Goal: Task Accomplishment & Management: Manage account settings

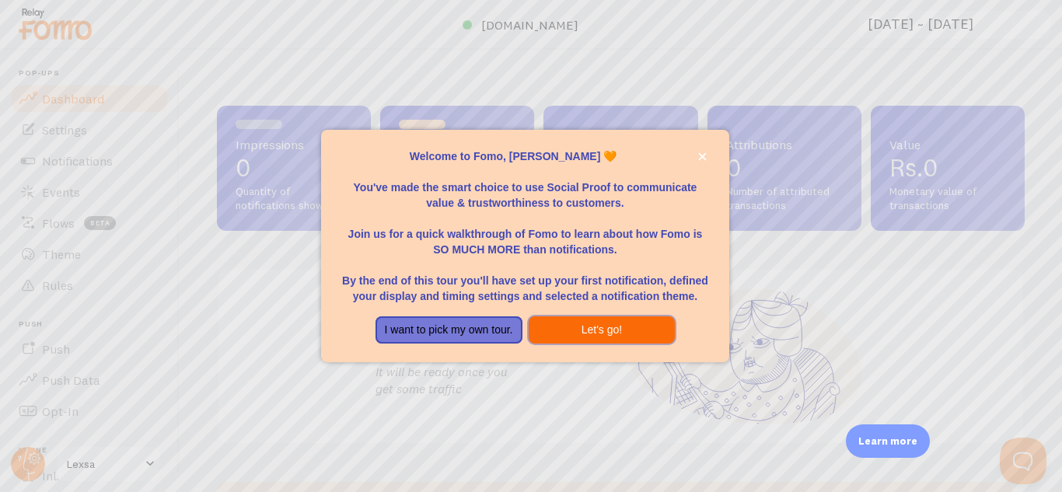
click at [594, 333] on button "Let's go!" at bounding box center [602, 331] width 147 height 28
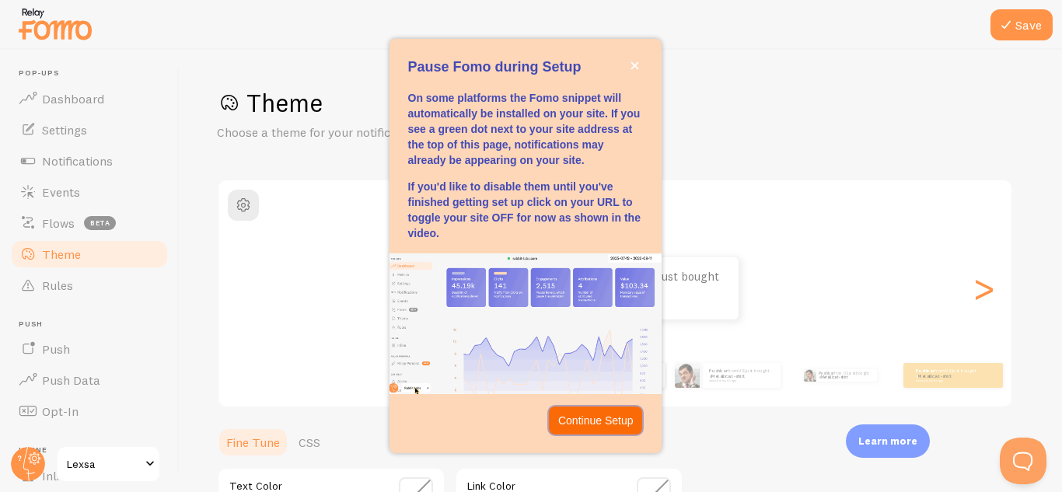
click at [615, 419] on p "Continue Setup" at bounding box center [595, 421] width 75 height 16
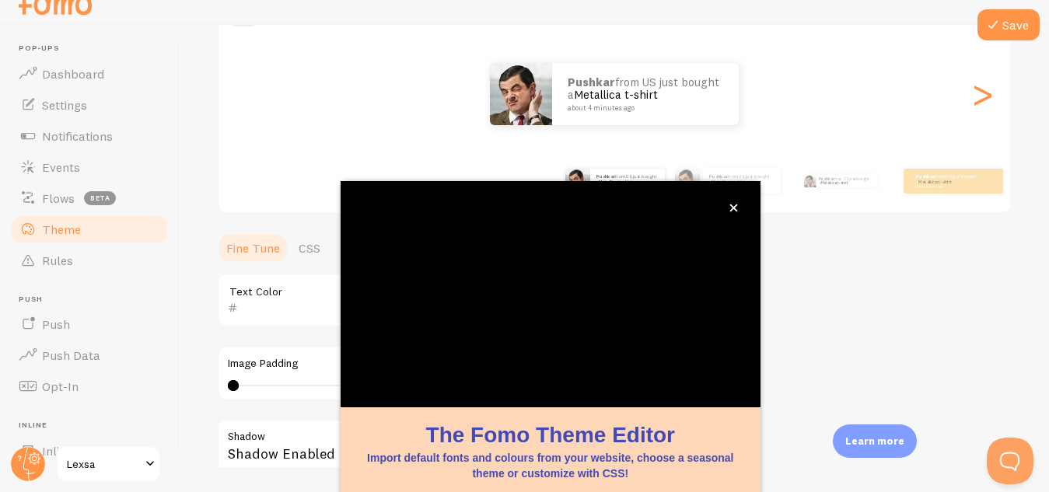
scroll to position [171, 0]
click at [738, 208] on button "close," at bounding box center [734, 208] width 16 height 16
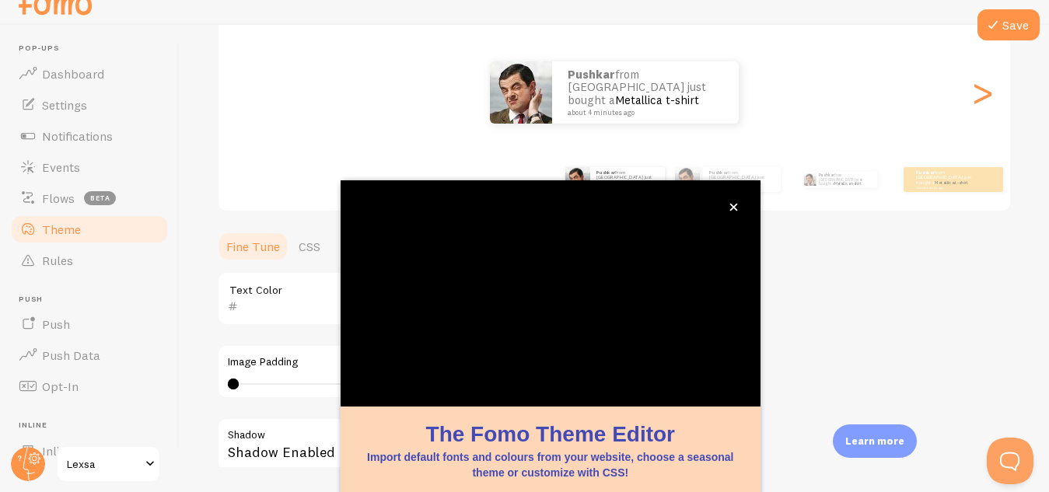
scroll to position [72, 0]
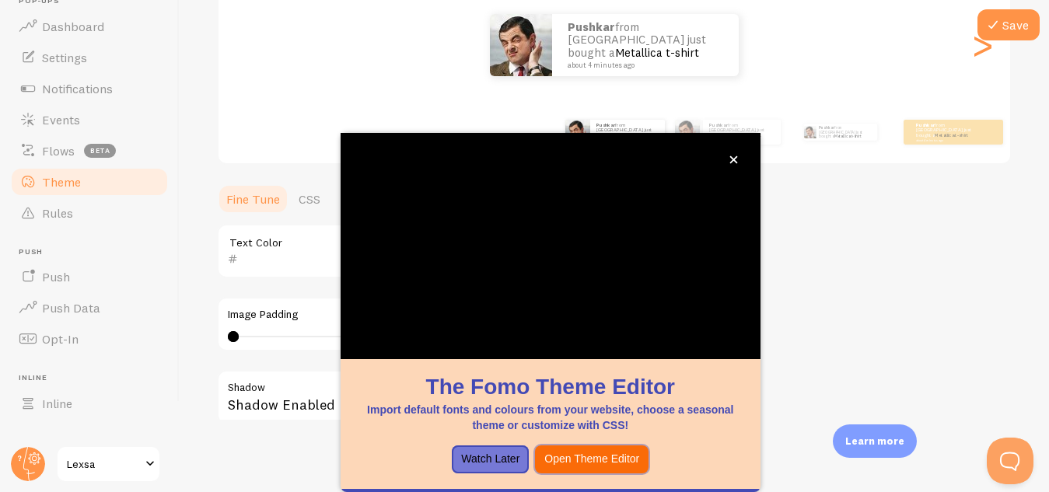
click at [574, 461] on button "Open Theme Editor" at bounding box center [592, 460] width 114 height 28
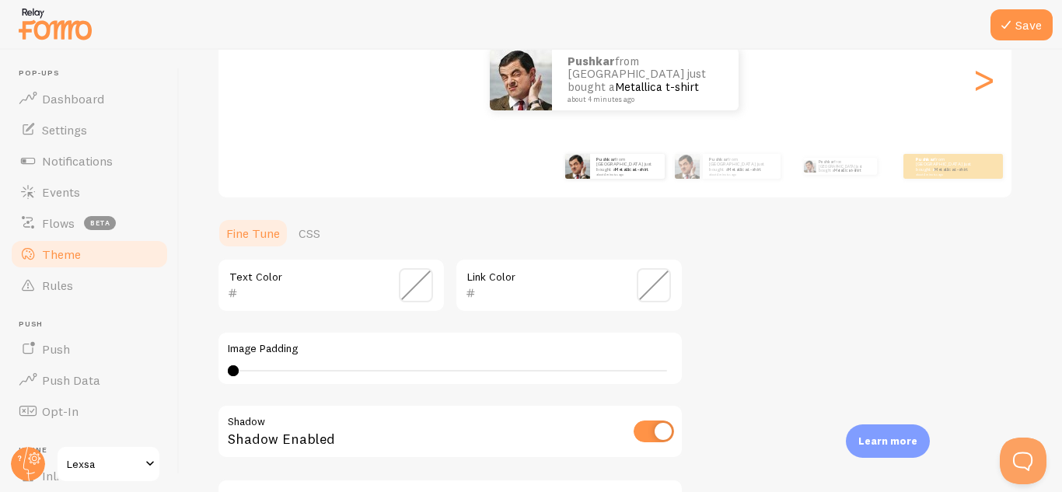
scroll to position [217, 0]
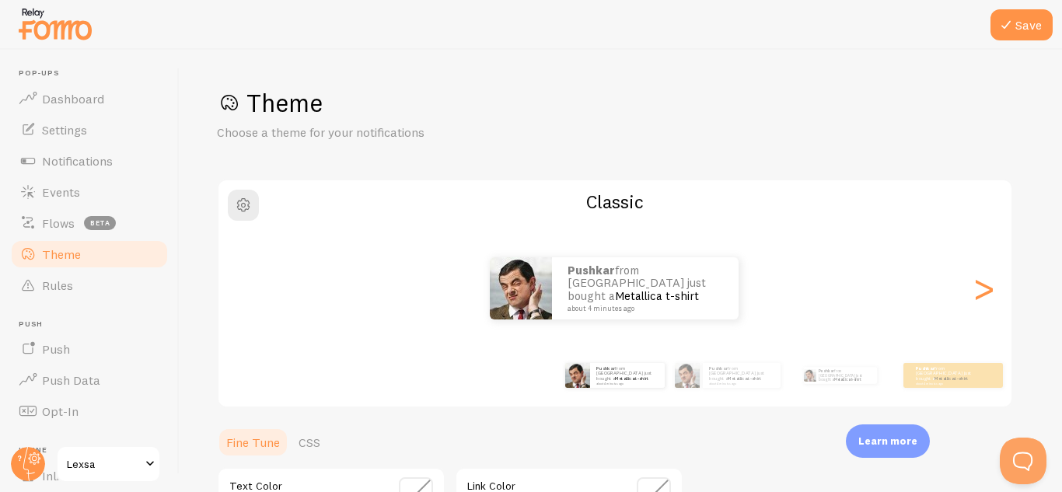
click at [701, 401] on div "pushkar from [GEOGRAPHIC_DATA] just bought a Metallica t-shirt about 4 minutes …" at bounding box center [615, 375] width 893 height 62
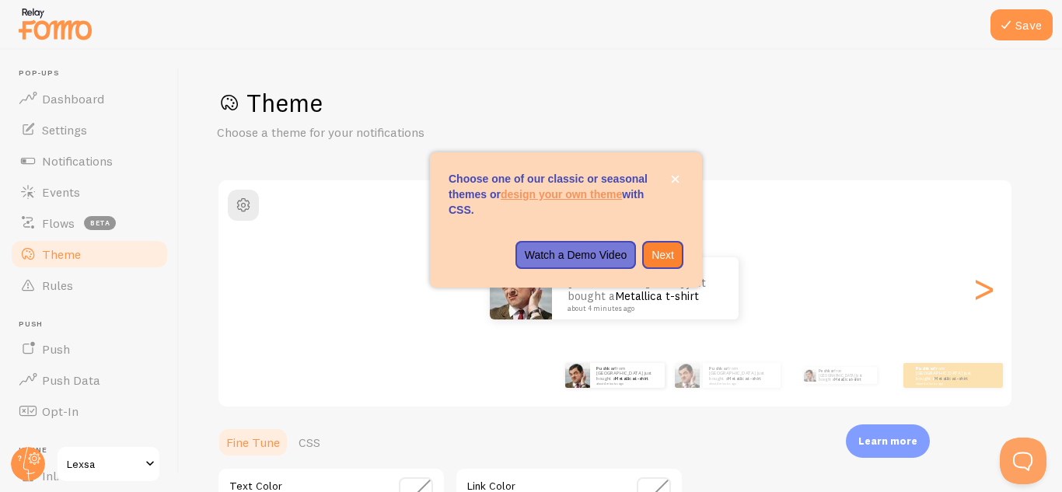
click at [757, 280] on div "pushkar from [GEOGRAPHIC_DATA] just bought a Metallica t-shirt about 4 minutes …" at bounding box center [615, 288] width 792 height 62
click at [673, 182] on icon "close," at bounding box center [676, 180] width 8 height 8
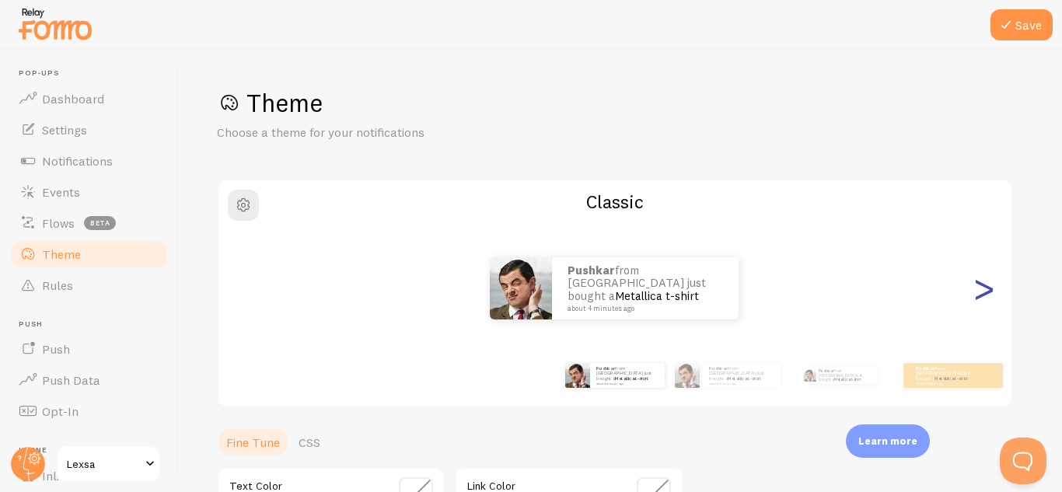
click at [983, 275] on div ">" at bounding box center [983, 289] width 19 height 112
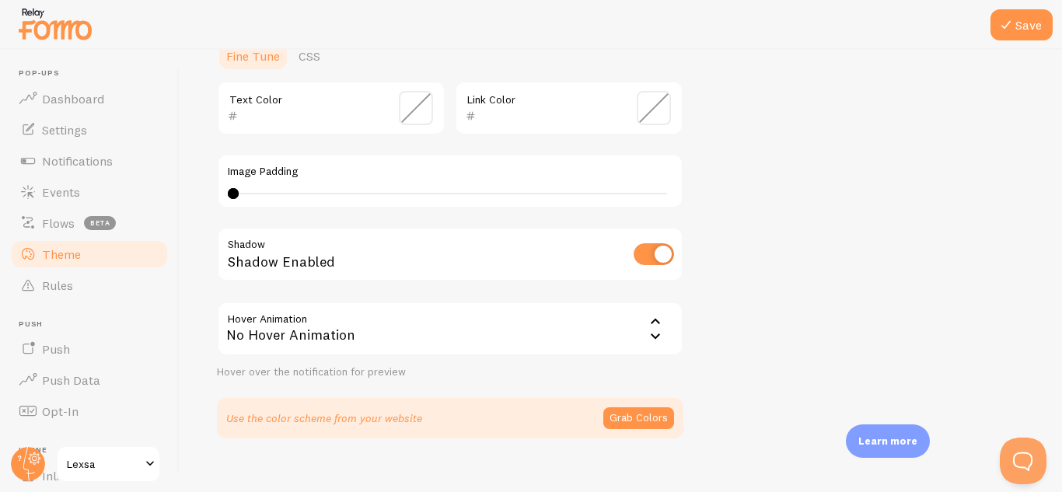
scroll to position [407, 0]
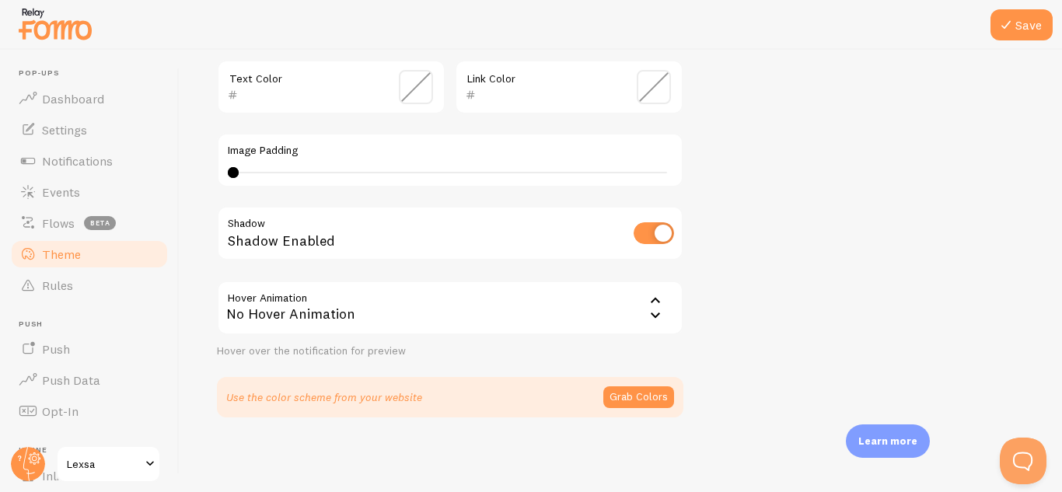
click at [652, 316] on icon at bounding box center [655, 315] width 19 height 19
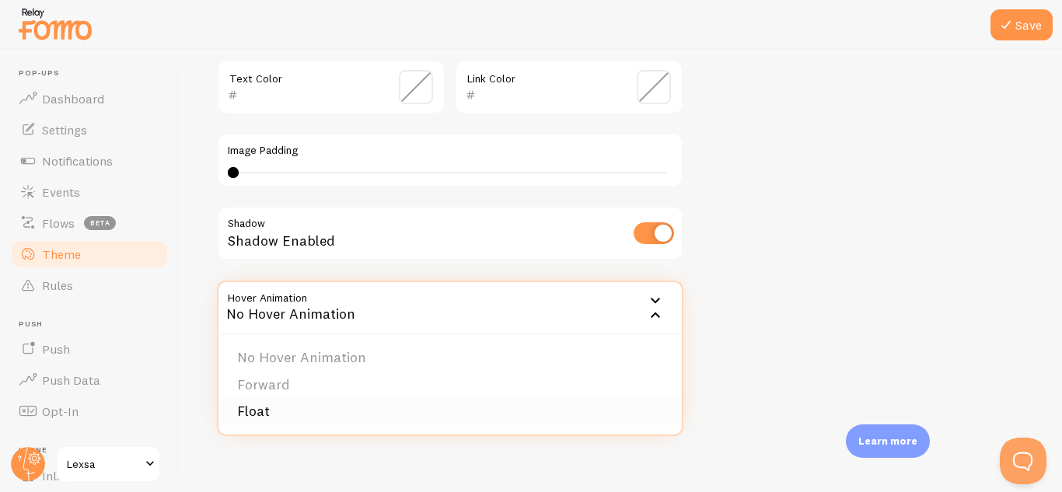
click at [273, 410] on li "Float" at bounding box center [450, 411] width 463 height 27
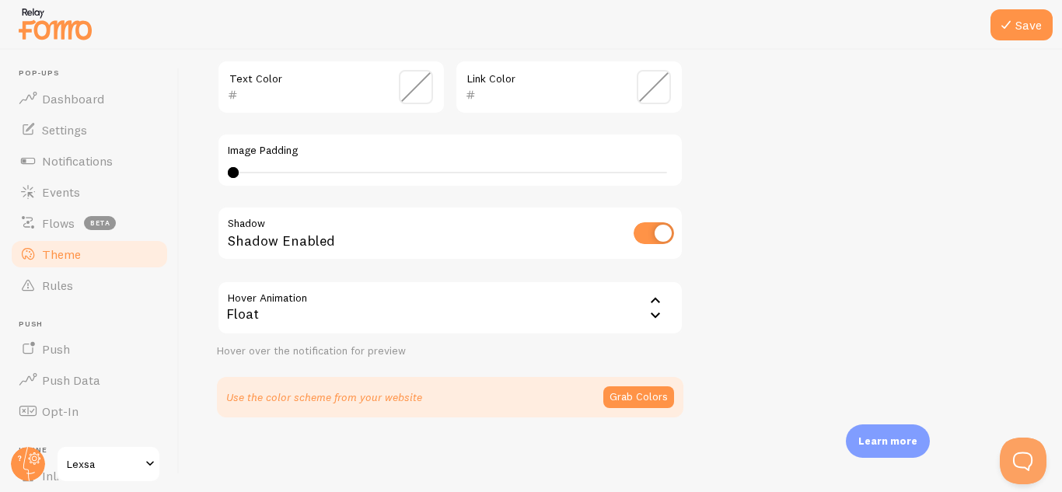
scroll to position [0, 0]
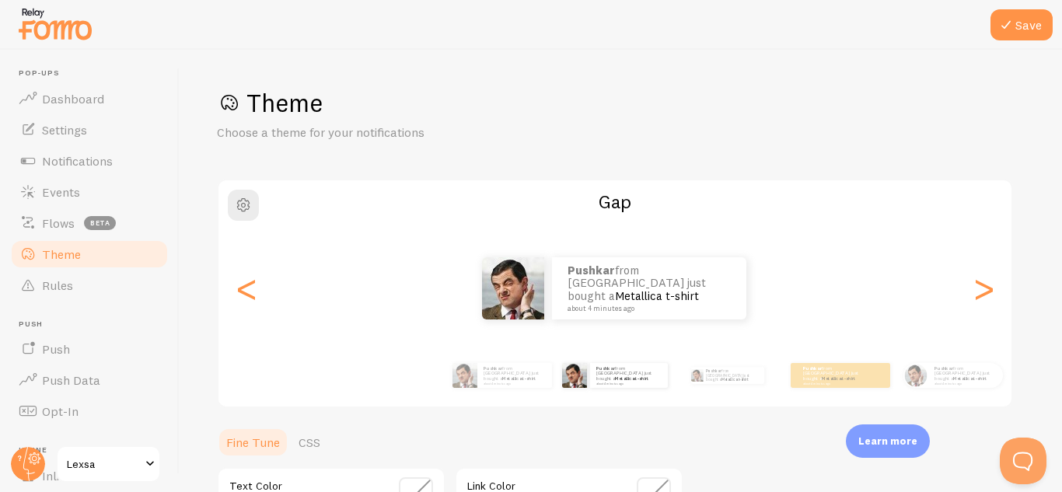
click at [616, 194] on h2 "Gap" at bounding box center [615, 202] width 793 height 24
click at [98, 217] on span "beta" at bounding box center [100, 223] width 32 height 14
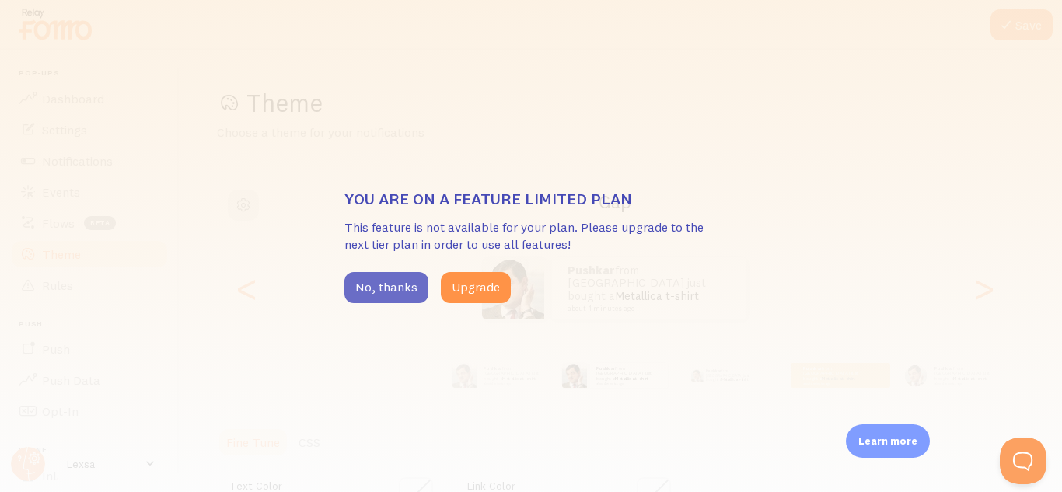
click at [380, 282] on button "No, thanks" at bounding box center [386, 287] width 84 height 31
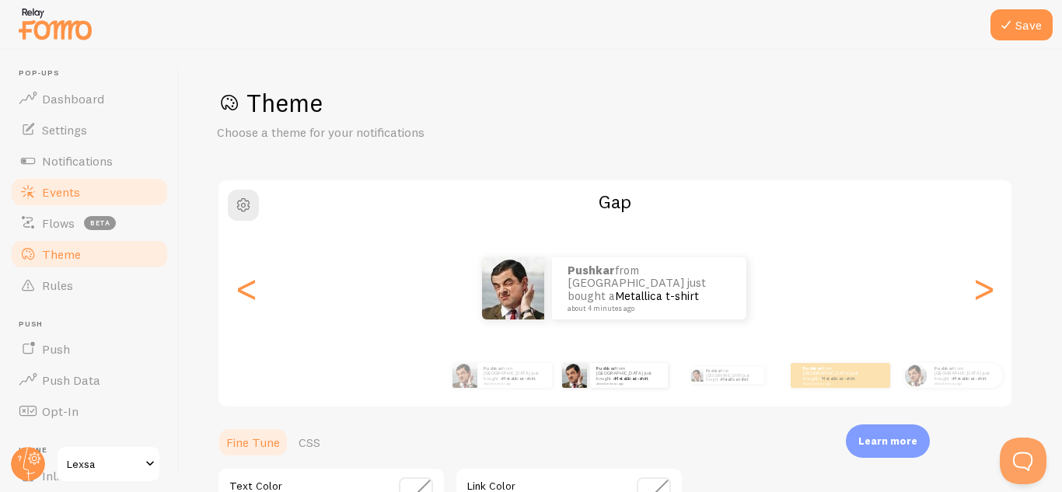
click at [61, 193] on span "Events" at bounding box center [61, 192] width 38 height 16
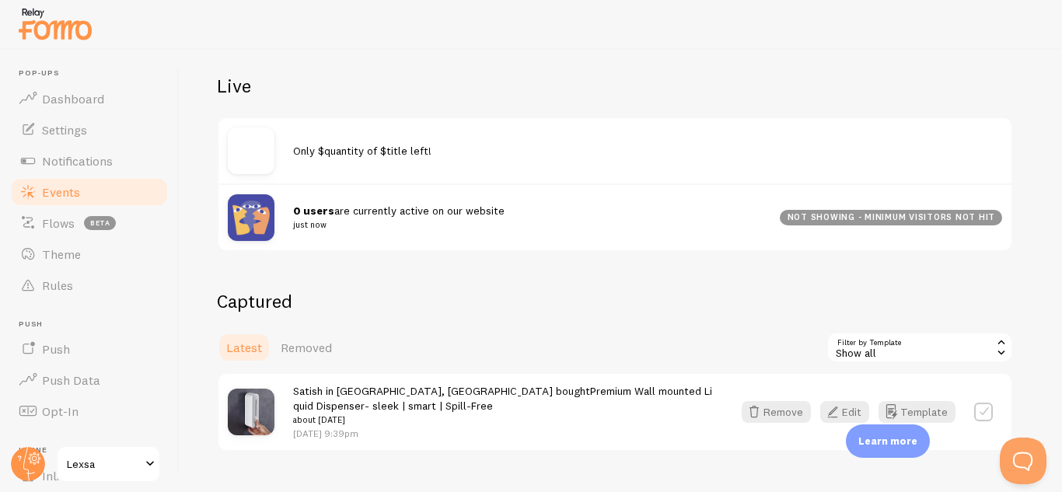
scroll to position [196, 0]
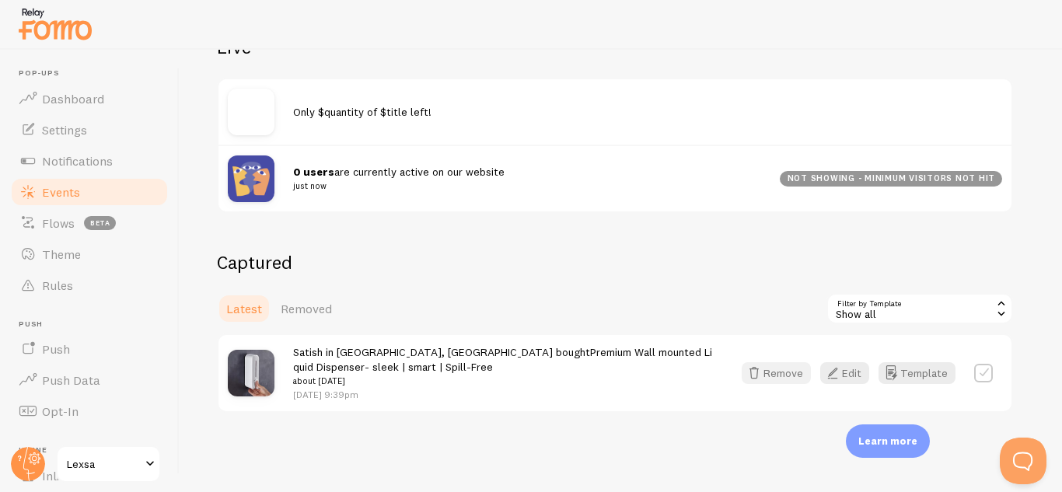
click at [781, 376] on button "Remove" at bounding box center [776, 373] width 69 height 22
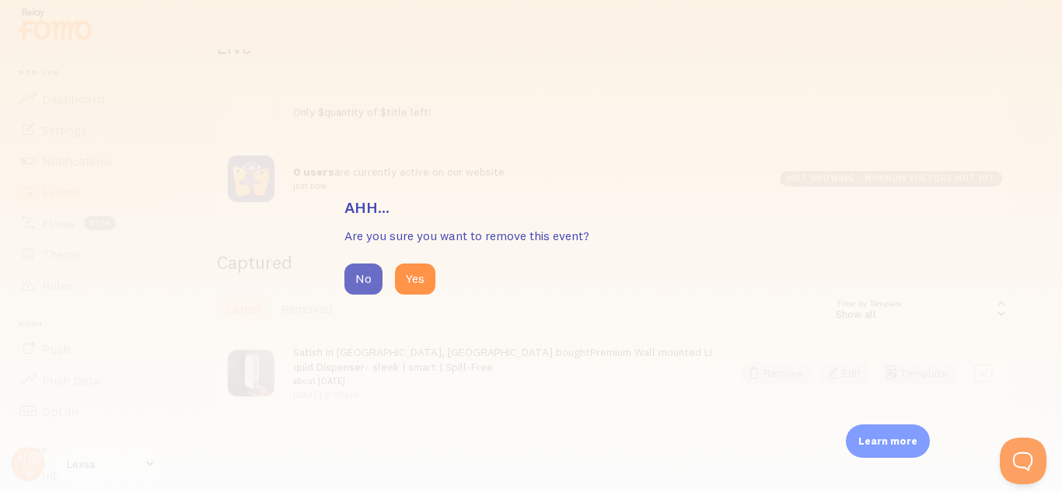
click at [356, 268] on button "No" at bounding box center [363, 279] width 38 height 31
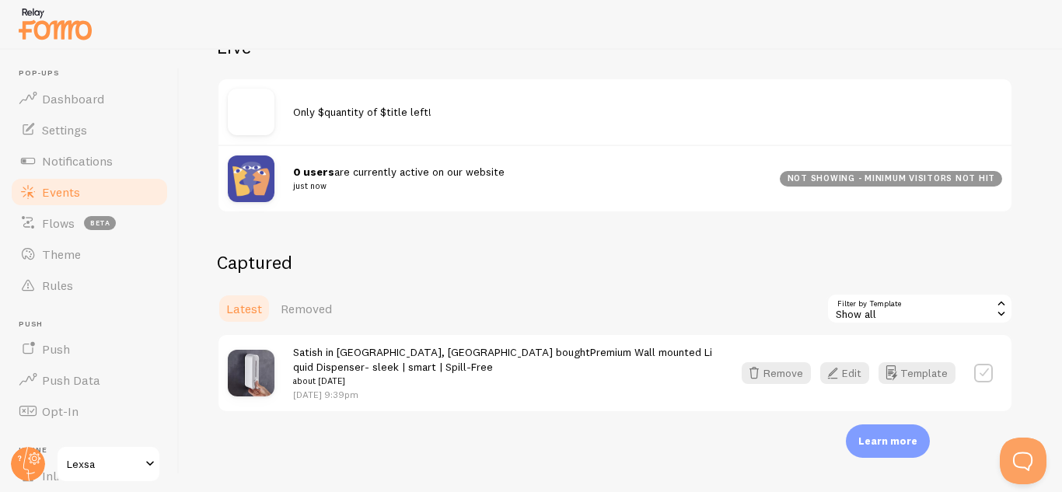
scroll to position [0, 0]
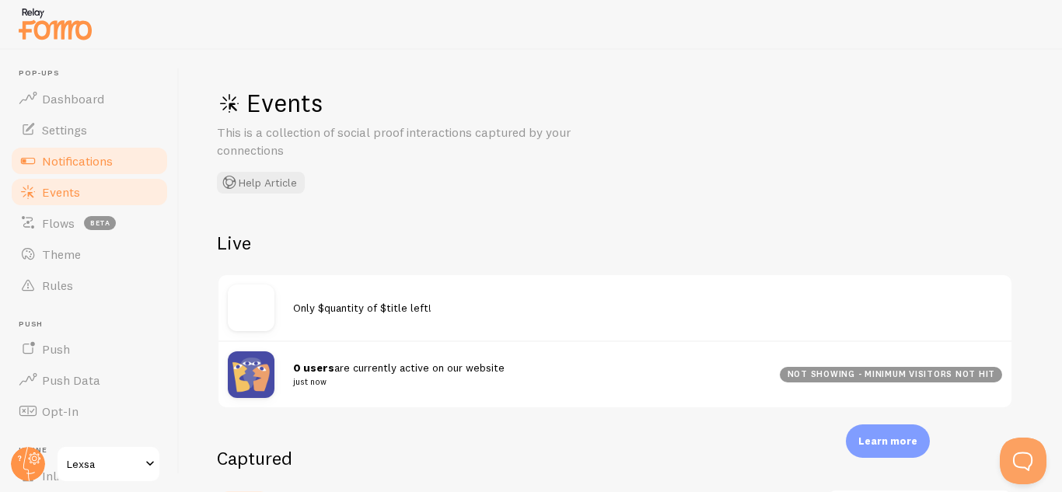
click at [89, 166] on span "Notifications" at bounding box center [77, 161] width 71 height 16
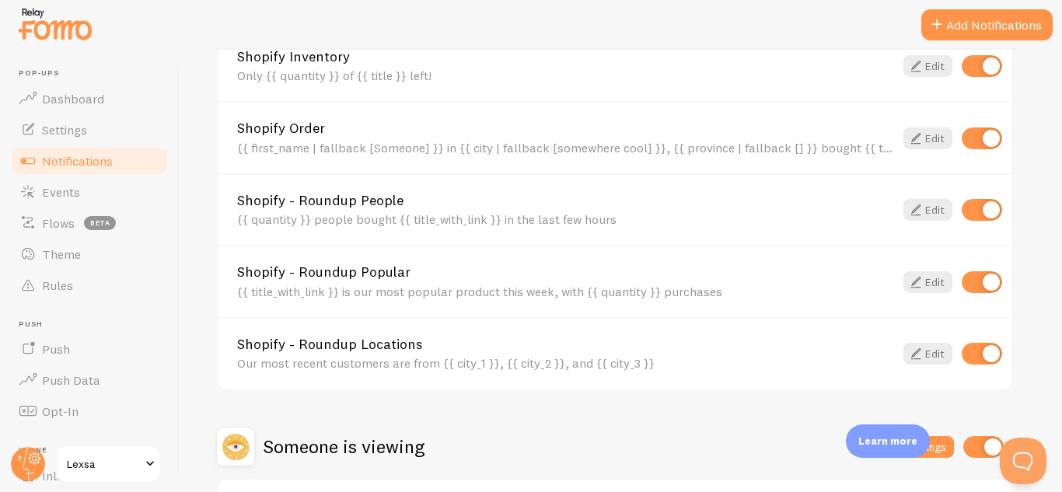
scroll to position [761, 0]
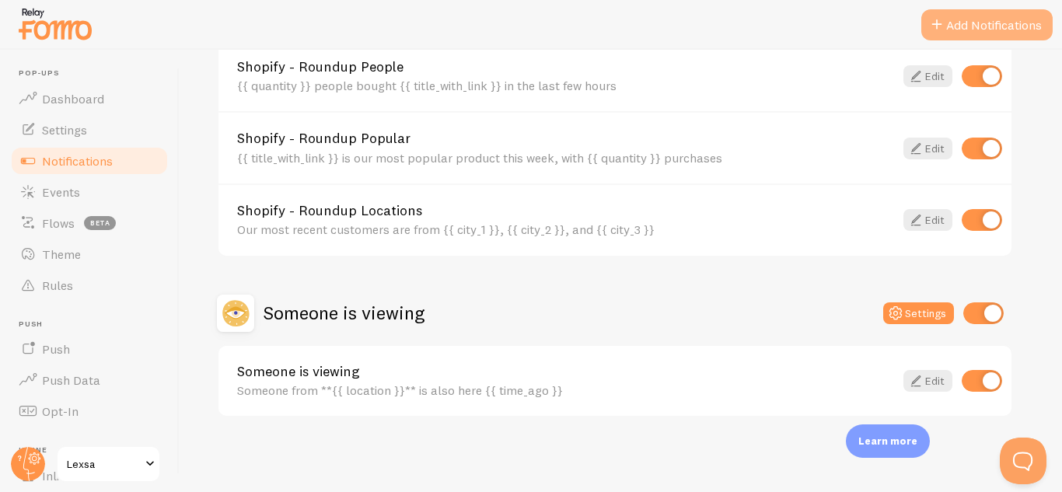
click at [990, 26] on button "Add Notifications" at bounding box center [987, 24] width 131 height 31
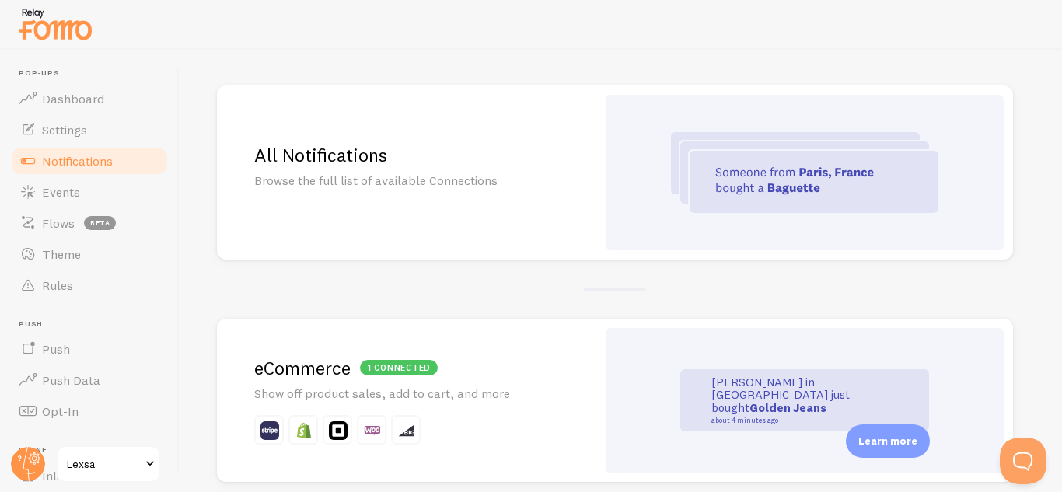
scroll to position [107, 0]
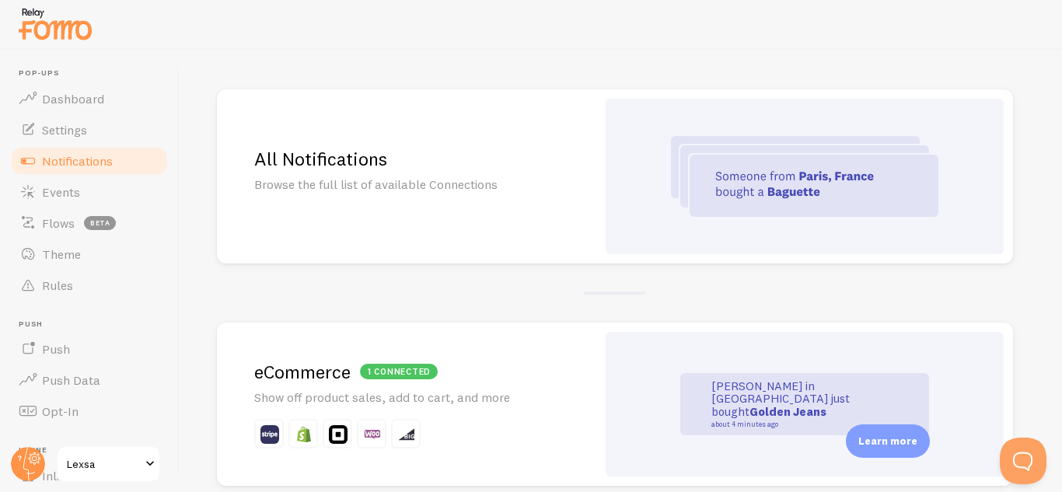
click at [407, 172] on div "All Notifications Browse the full list of available Connections" at bounding box center [406, 176] width 379 height 174
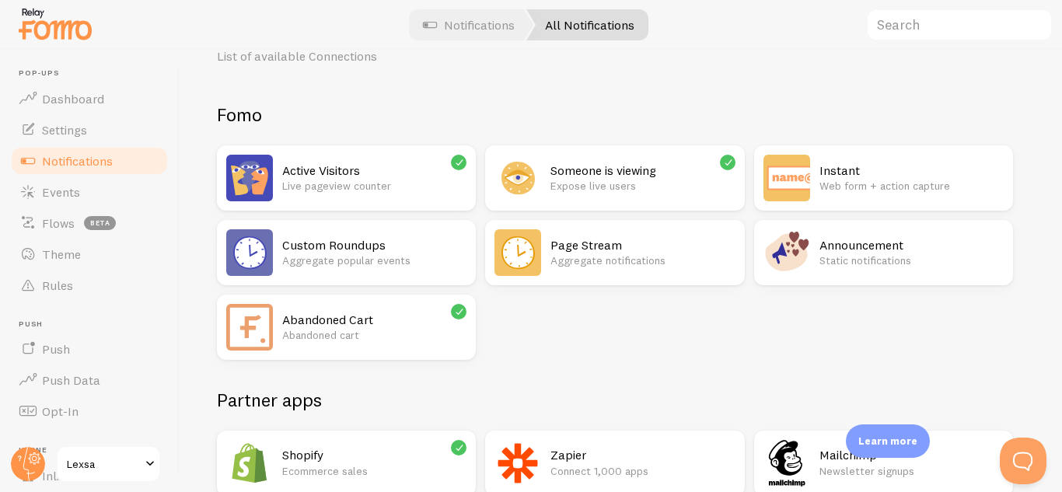
click at [599, 325] on div "Active Visitors Live pageview counter Someone is viewing Expose live users Inst…" at bounding box center [615, 252] width 796 height 215
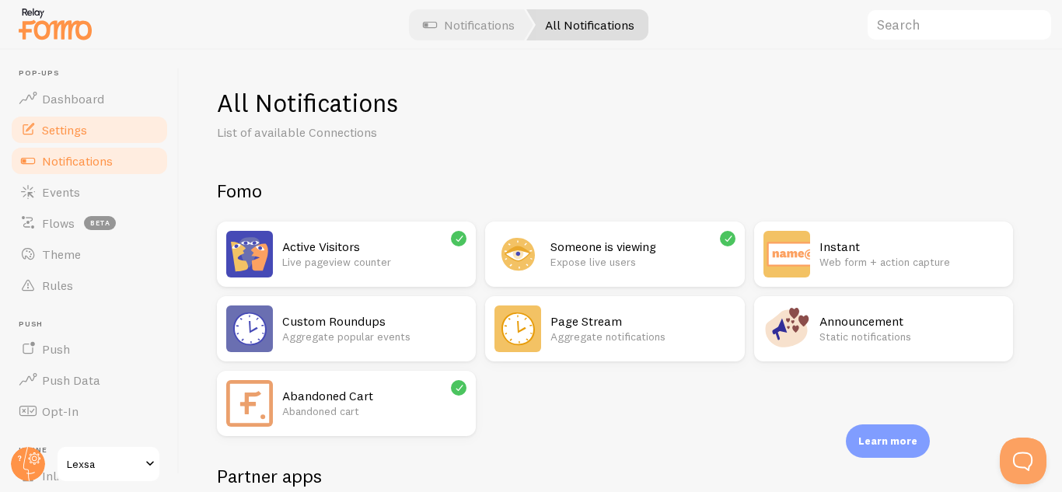
click at [72, 135] on span "Settings" at bounding box center [64, 130] width 45 height 16
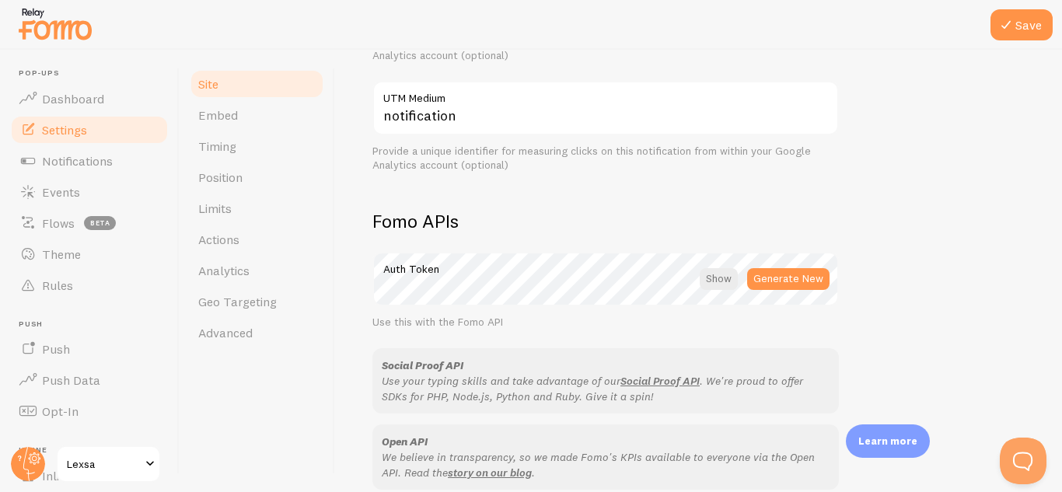
scroll to position [742, 0]
click at [726, 279] on div at bounding box center [719, 279] width 38 height 22
click at [726, 279] on div at bounding box center [721, 279] width 34 height 22
click at [726, 279] on div at bounding box center [719, 279] width 38 height 22
click at [200, 116] on span "Embed" at bounding box center [218, 115] width 40 height 16
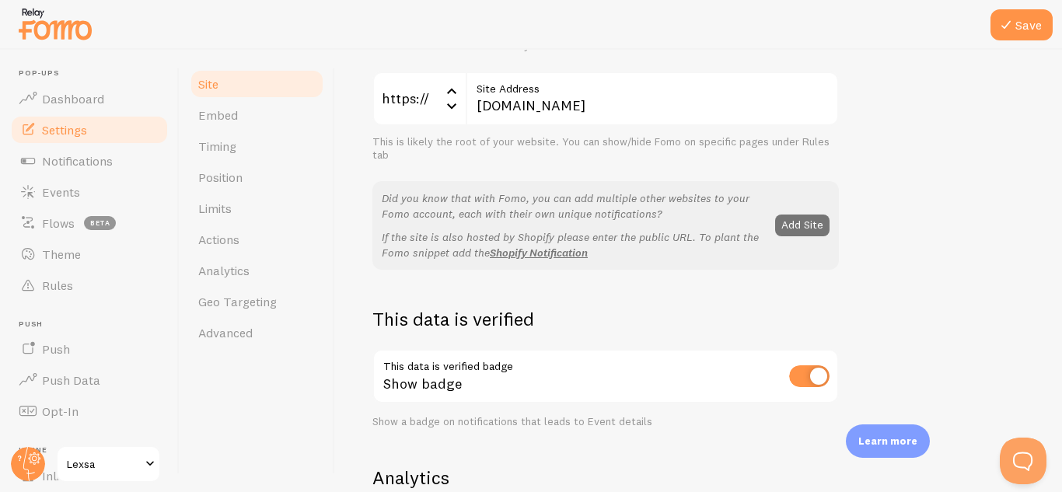
scroll to position [0, 0]
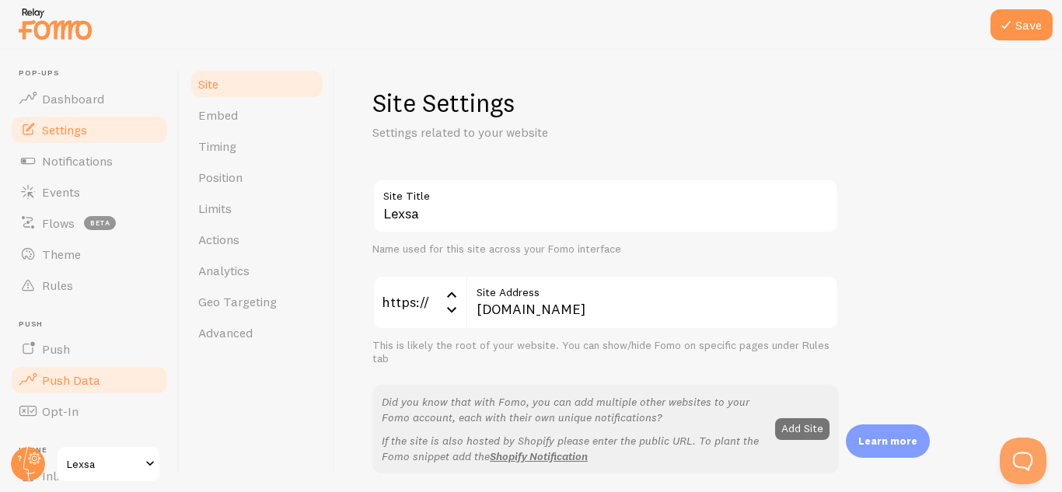
click at [75, 379] on span "Push Data" at bounding box center [71, 380] width 58 height 16
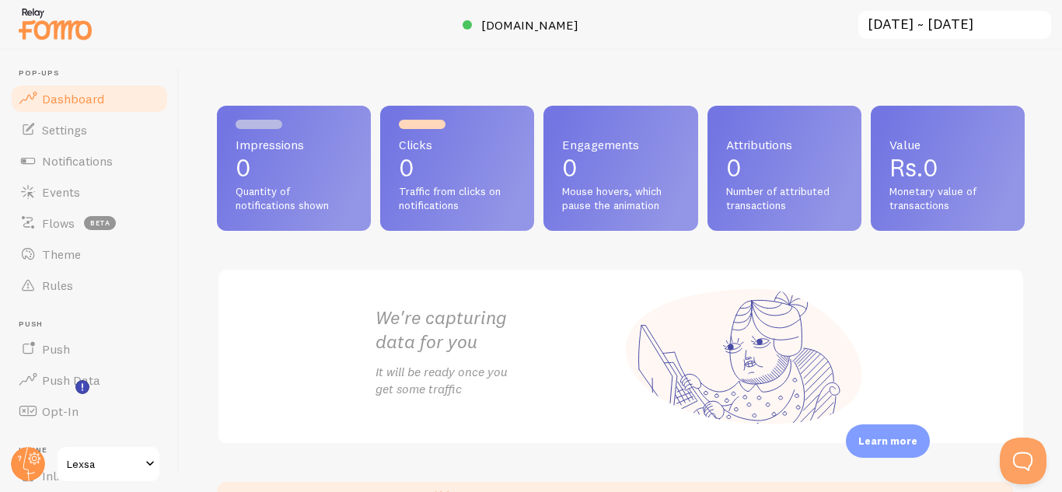
scroll to position [181, 0]
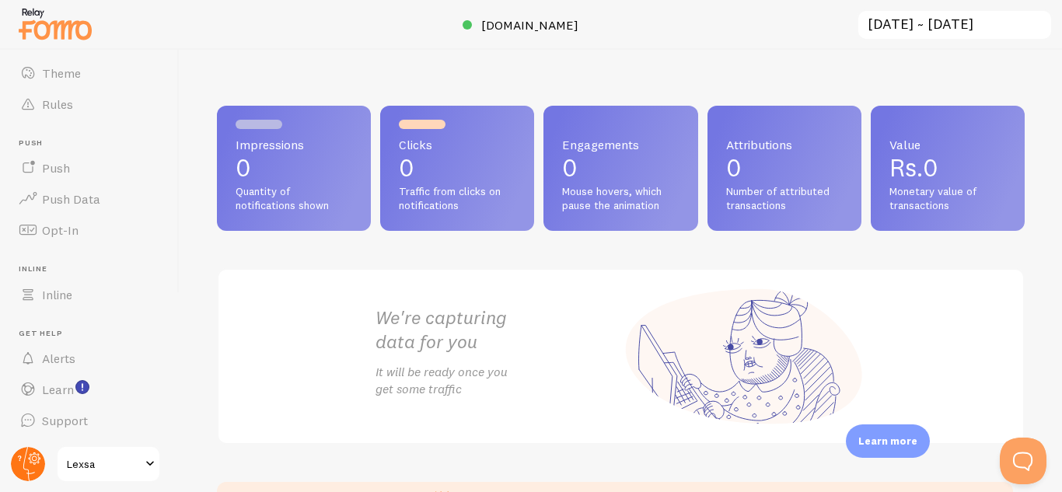
click at [35, 459] on icon at bounding box center [34, 458] width 5 height 5
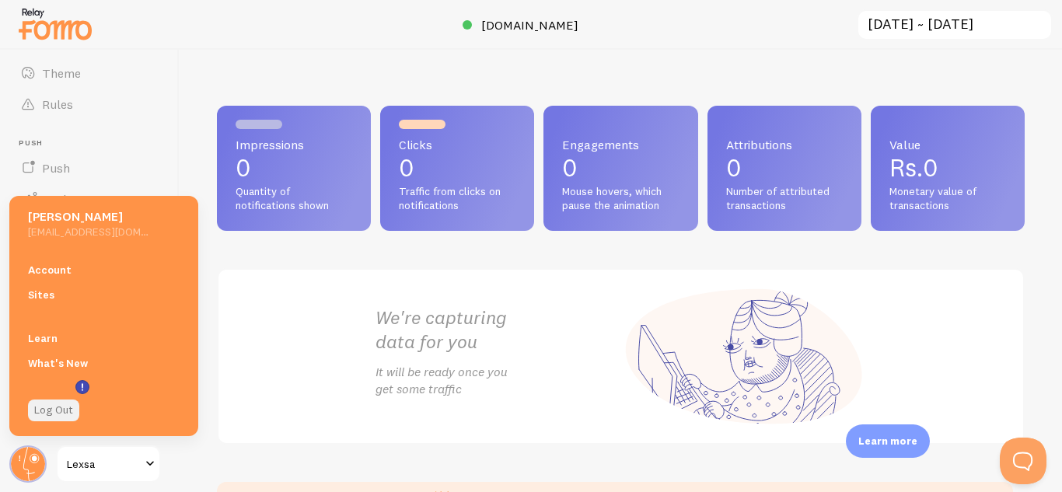
click at [56, 413] on link "Log Out" at bounding box center [53, 411] width 51 height 22
